Goal: Information Seeking & Learning: Learn about a topic

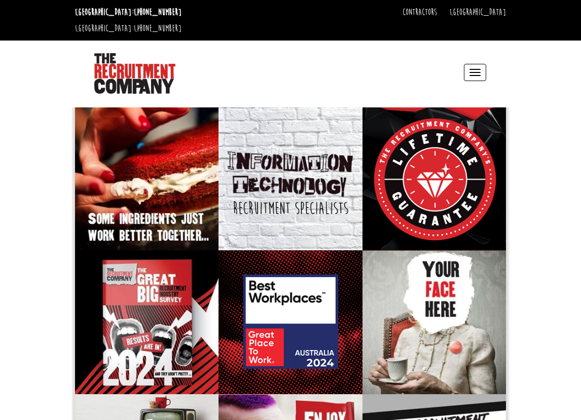
click at [466, 64] on button "Toggle navigation" at bounding box center [475, 72] width 22 height 17
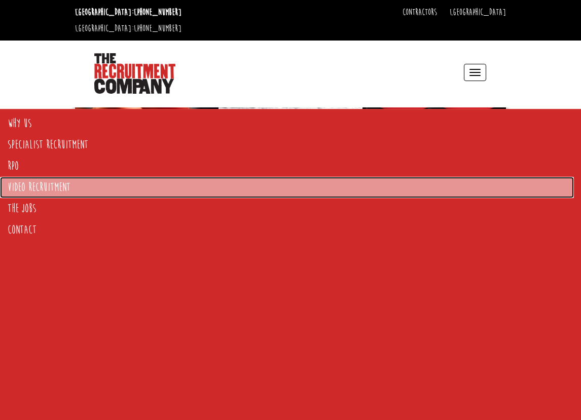
click at [38, 192] on link "Video Recruitment" at bounding box center [287, 187] width 574 height 21
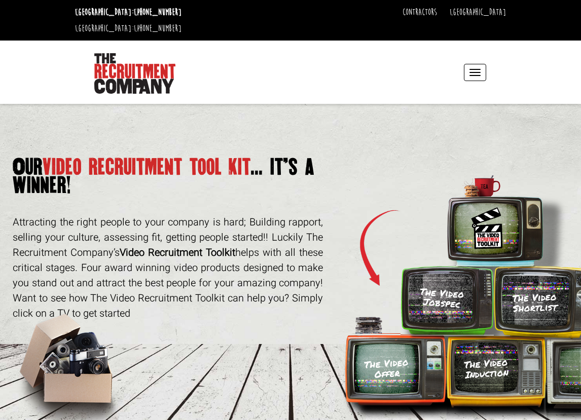
click at [476, 72] on span "button" at bounding box center [475, 72] width 11 height 1
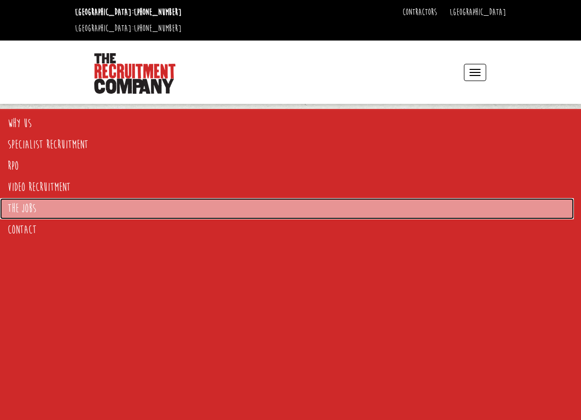
click at [33, 200] on link "The Jobs" at bounding box center [287, 208] width 574 height 21
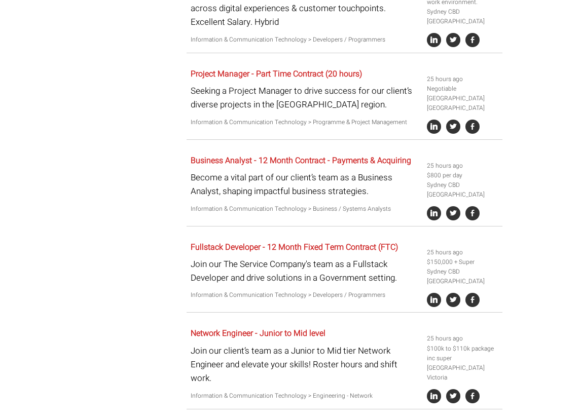
scroll to position [847, 0]
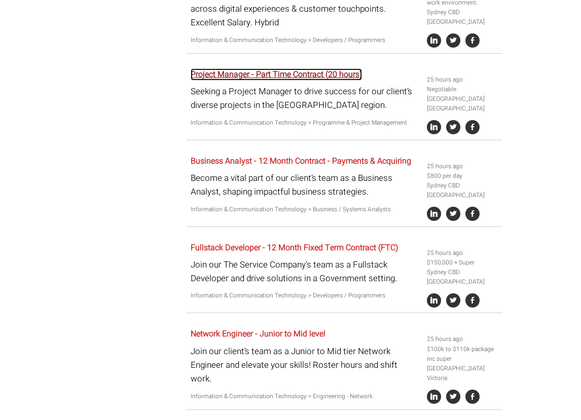
click at [287, 68] on link "Project Manager - Part Time Contract (20 hours)" at bounding box center [276, 74] width 171 height 12
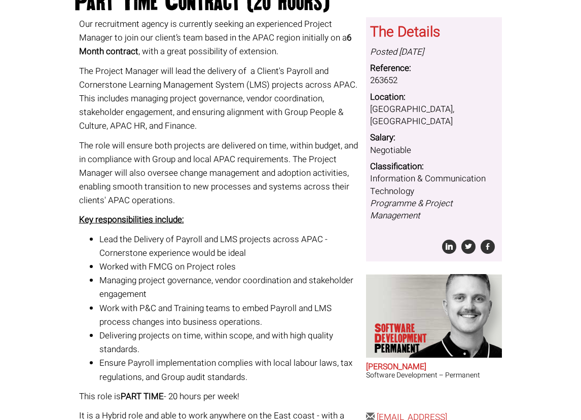
scroll to position [224, 0]
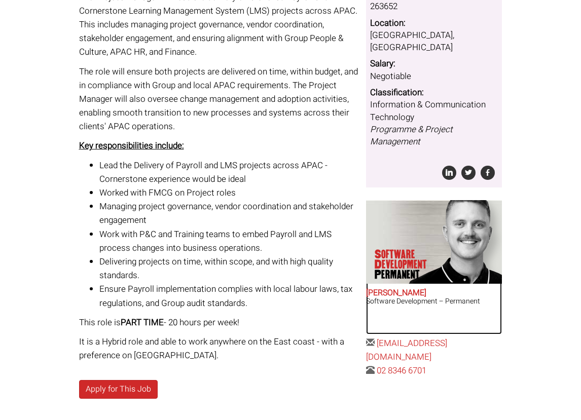
click at [398, 289] on h2 "Sam Williamson" at bounding box center [434, 293] width 136 height 9
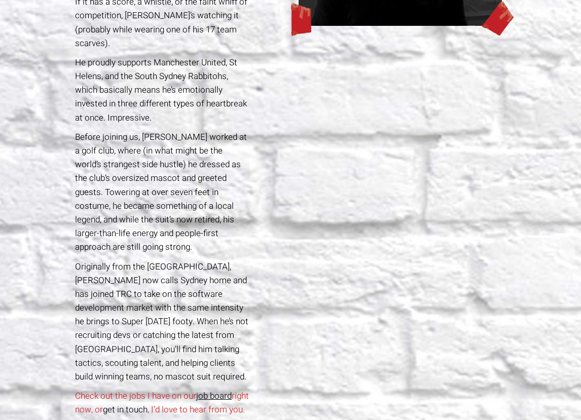
scroll to position [17, 0]
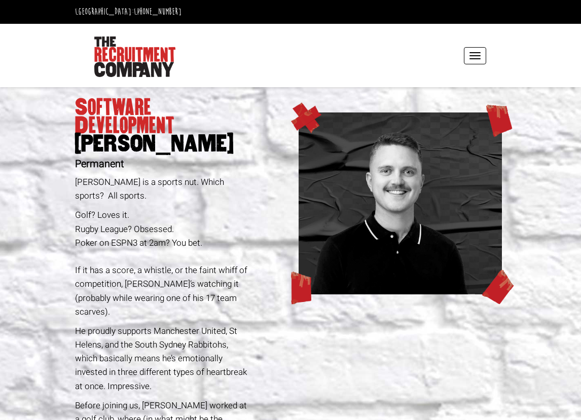
click at [497, 52] on div "Toggle navigation Why Us Reviews Awards Why contract through us? News & Blog Sp…" at bounding box center [291, 55] width 439 height 63
click at [474, 52] on span "button" at bounding box center [475, 52] width 11 height 1
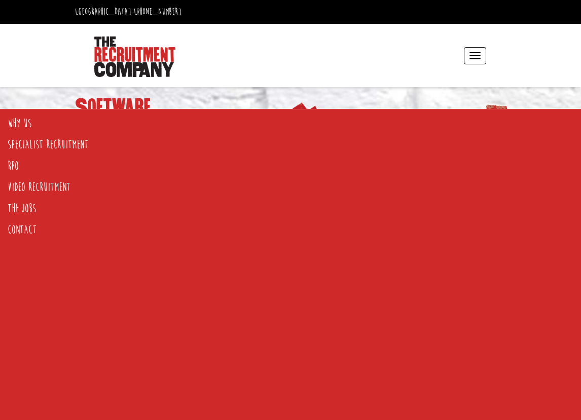
click at [59, 61] on header "Sydney: +61 2 8346 6700 Dublin: +353 1 697 2548 Contractors Timesheets Why Cont…" at bounding box center [290, 35] width 581 height 104
click at [486, 47] on button "Toggle navigation" at bounding box center [475, 55] width 22 height 17
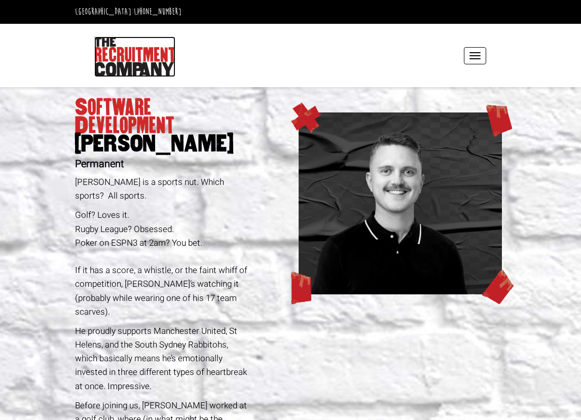
click at [155, 40] on img at bounding box center [134, 57] width 81 height 41
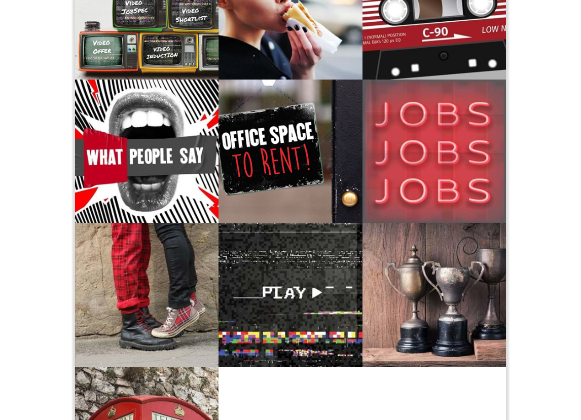
scroll to position [333, 0]
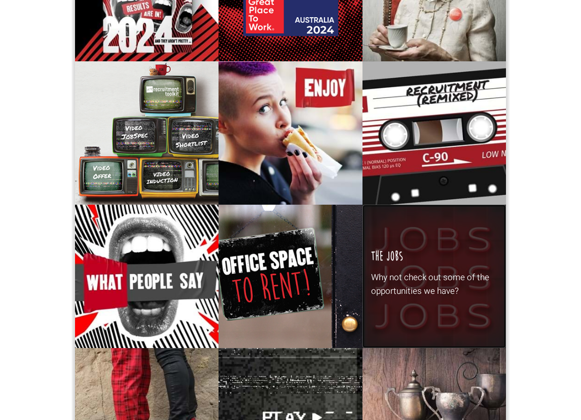
click at [415, 281] on p "Why not check out some of the opportunities we have?" at bounding box center [434, 284] width 126 height 27
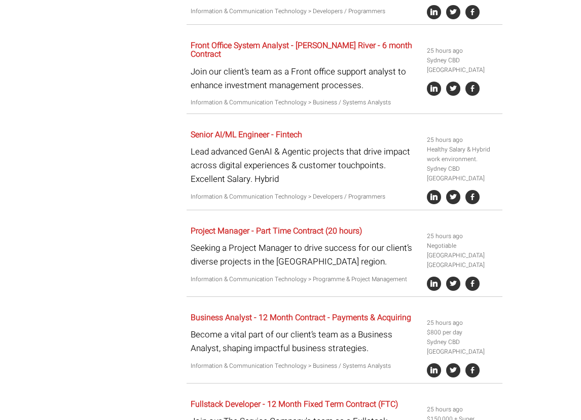
scroll to position [691, 0]
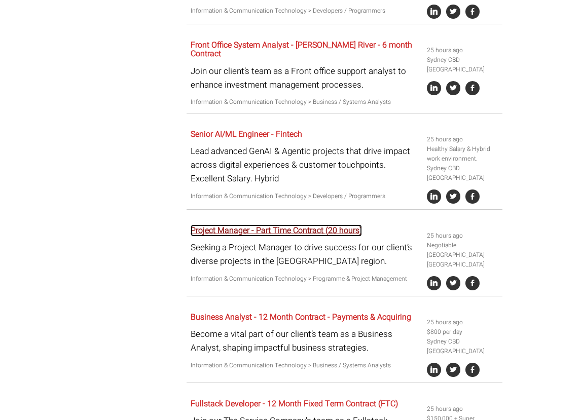
click at [279, 225] on link "Project Manager - Part Time Contract (20 hours)" at bounding box center [276, 231] width 171 height 12
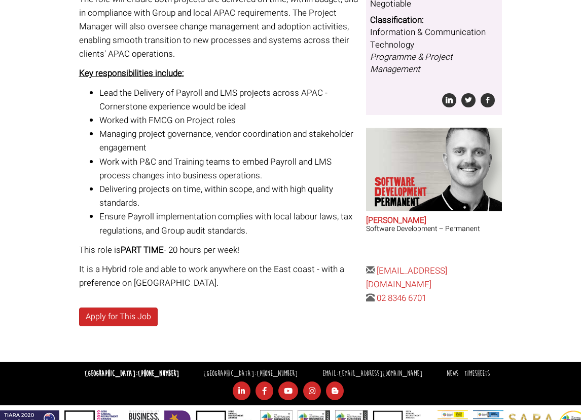
scroll to position [143, 0]
